Goal: Information Seeking & Learning: Learn about a topic

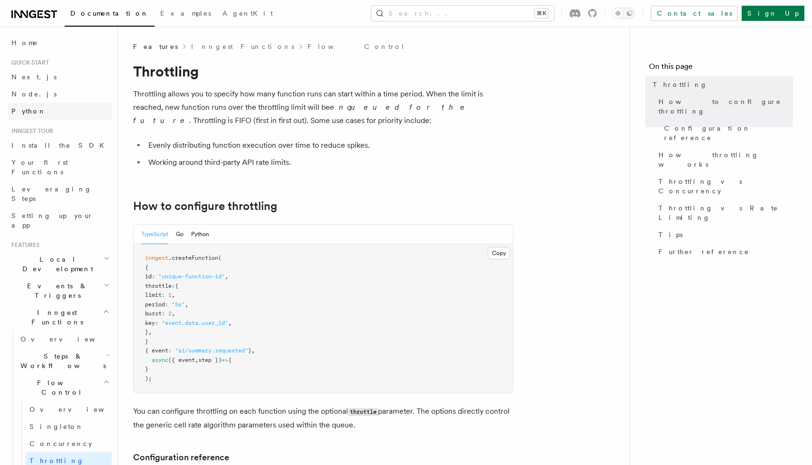
click at [37, 115] on link "Python" at bounding box center [60, 111] width 104 height 17
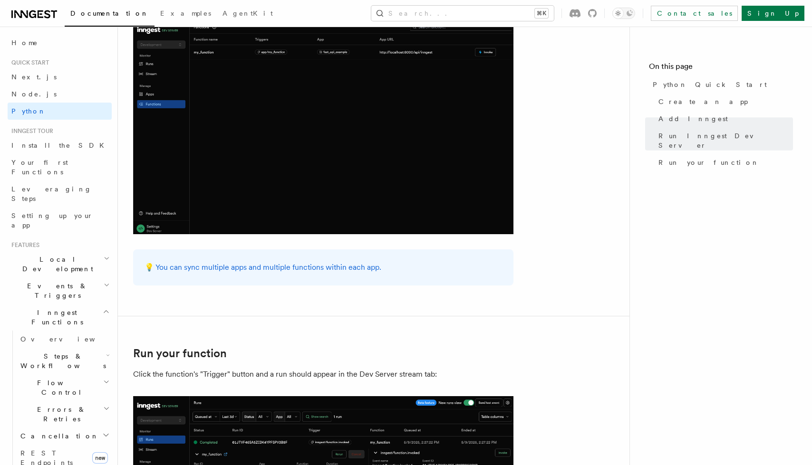
scroll to position [1662, 0]
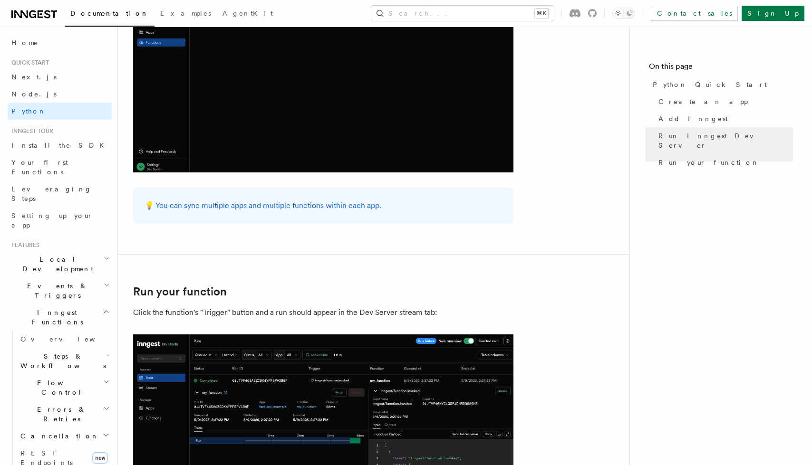
click at [44, 251] on h2 "Local Development" at bounding box center [60, 264] width 104 height 27
click at [53, 363] on h2 "Events & Triggers" at bounding box center [60, 376] width 104 height 27
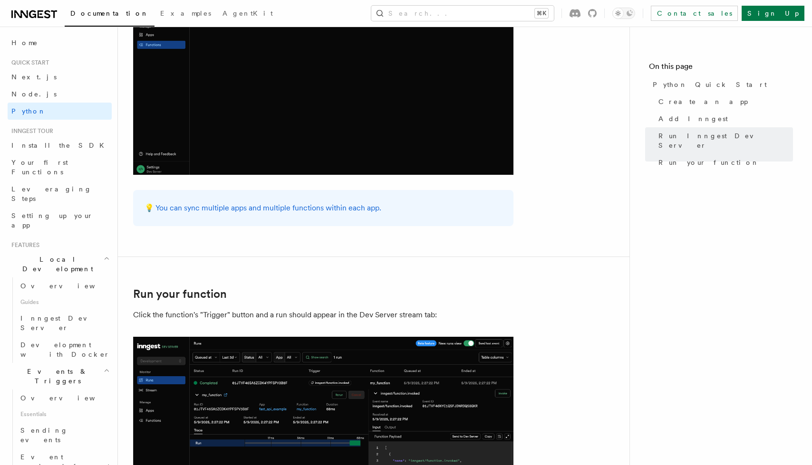
scroll to position [1586, 0]
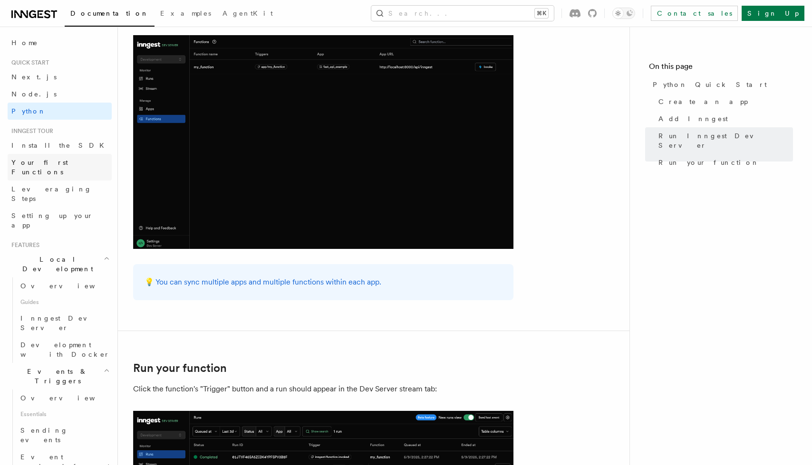
click at [60, 167] on link "Your first Functions" at bounding box center [60, 167] width 104 height 27
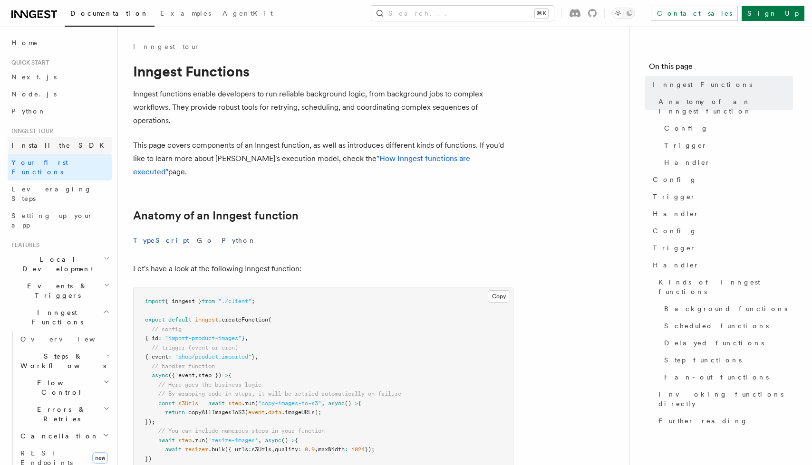
click at [57, 146] on link "Install the SDK" at bounding box center [60, 145] width 104 height 17
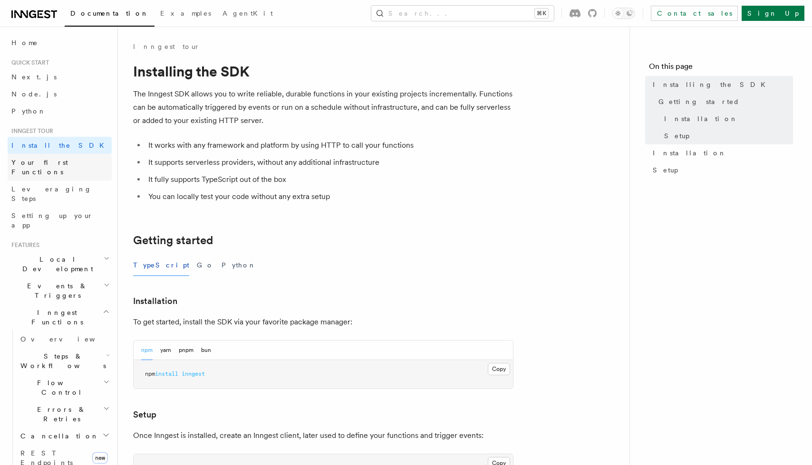
click at [77, 160] on link "Your first Functions" at bounding box center [60, 167] width 104 height 27
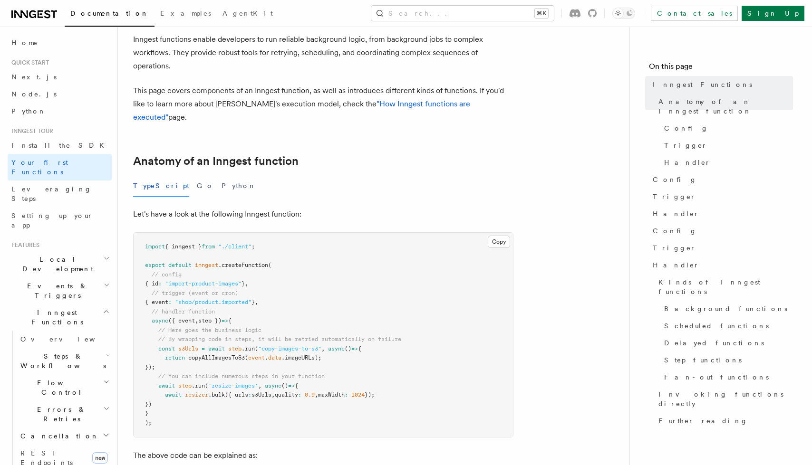
scroll to position [191, 0]
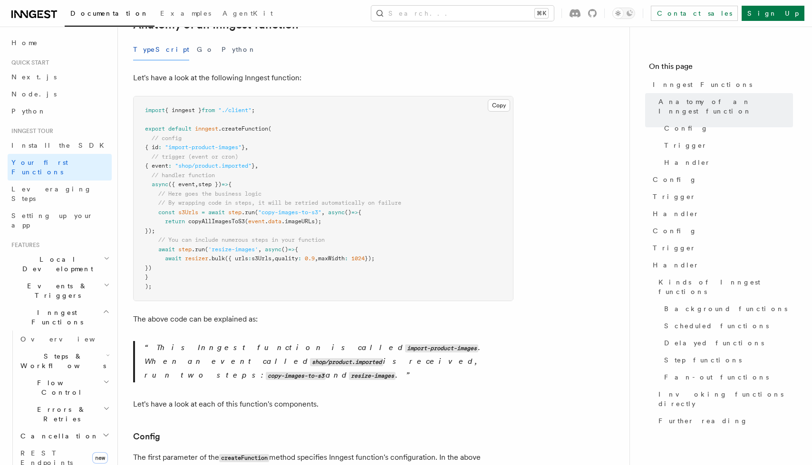
click at [215, 39] on div "TypeScript Go Python" at bounding box center [323, 49] width 380 height 21
click at [221, 39] on button "Python" at bounding box center [238, 49] width 35 height 21
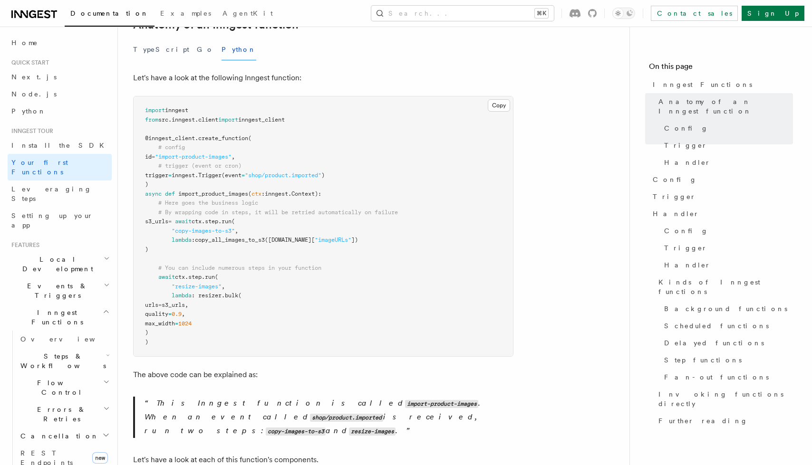
click at [301, 319] on pre "import inngest from src . inngest . client import inngest_client @inngest_clien…" at bounding box center [323, 226] width 379 height 260
